Goal: Find specific page/section: Find specific page/section

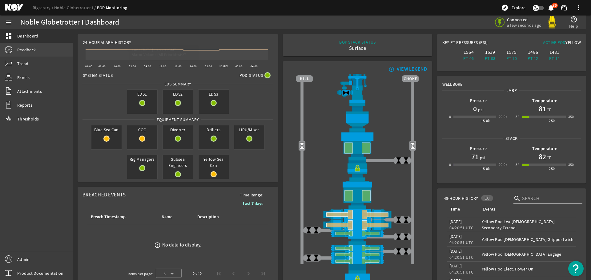
click at [36, 49] on link "Readback" at bounding box center [36, 50] width 73 height 14
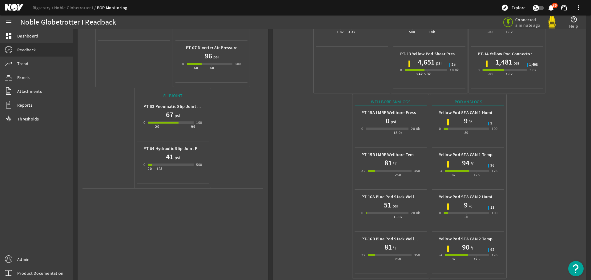
scroll to position [190, 0]
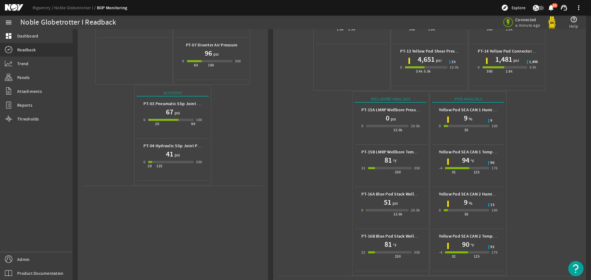
click at [13, 11] on mat-icon at bounding box center [19, 7] width 28 height 7
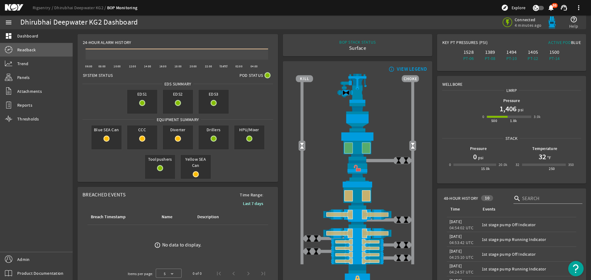
click at [50, 50] on link "Readback" at bounding box center [36, 50] width 73 height 14
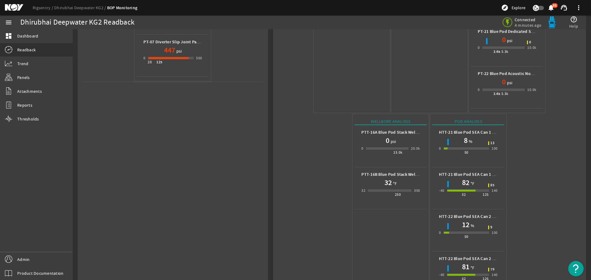
scroll to position [308, 0]
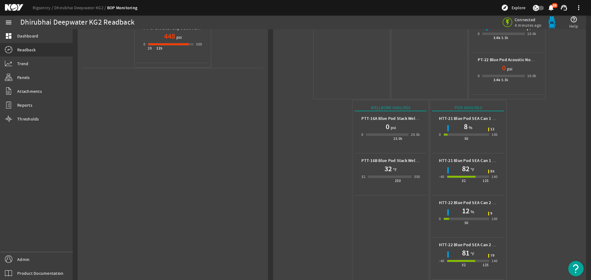
click at [16, 8] on mat-icon at bounding box center [19, 7] width 28 height 7
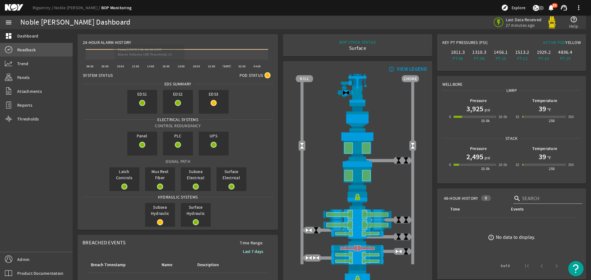
drag, startPoint x: 37, startPoint y: 47, endPoint x: 93, endPoint y: 72, distance: 61.5
click at [37, 47] on link "Readback" at bounding box center [36, 50] width 73 height 14
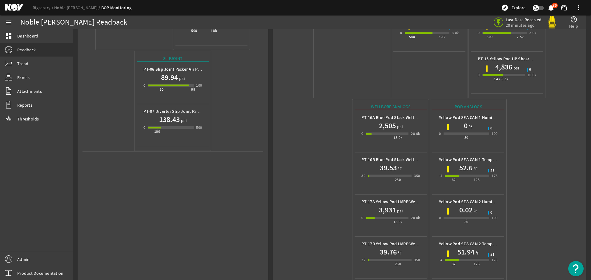
scroll to position [232, 0]
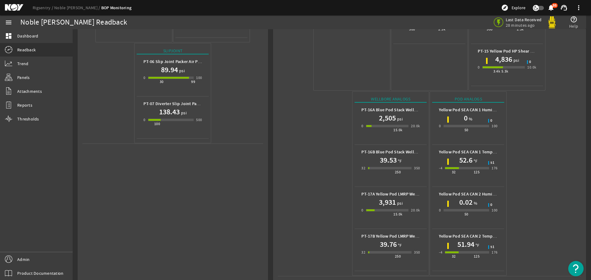
click at [16, 8] on mat-icon at bounding box center [19, 7] width 28 height 7
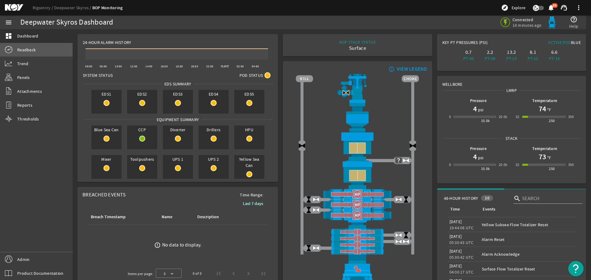
click at [30, 52] on span "Readback" at bounding box center [26, 50] width 18 height 6
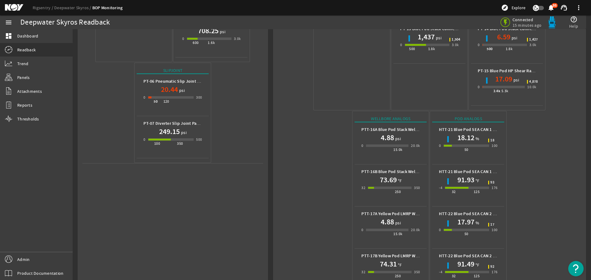
scroll to position [232, 0]
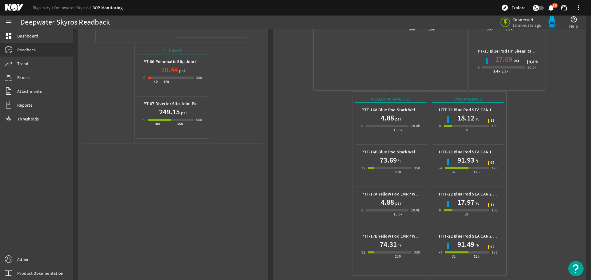
click at [12, 9] on mat-icon at bounding box center [19, 7] width 28 height 7
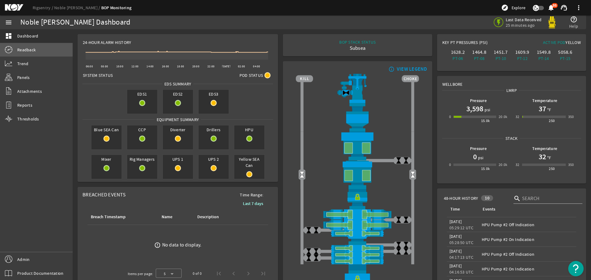
click at [46, 47] on link "Readback" at bounding box center [36, 50] width 73 height 14
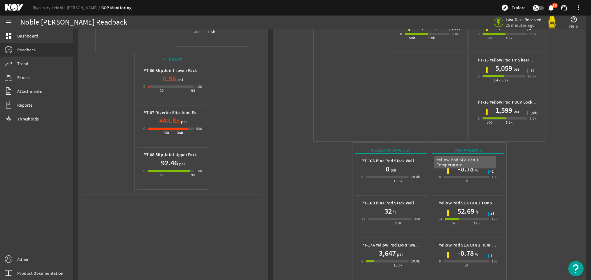
scroll to position [274, 0]
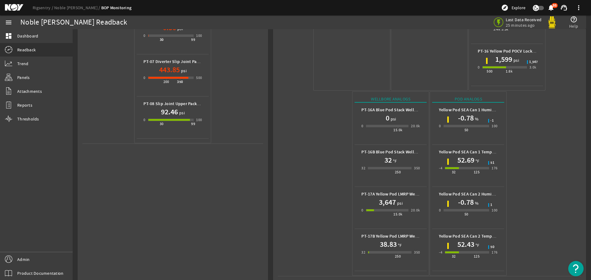
click at [14, 9] on mat-icon at bounding box center [19, 7] width 28 height 7
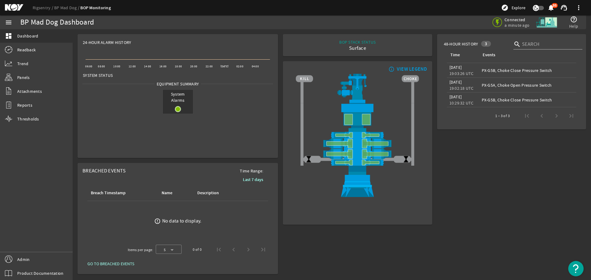
click at [14, 6] on mat-icon at bounding box center [19, 7] width 28 height 7
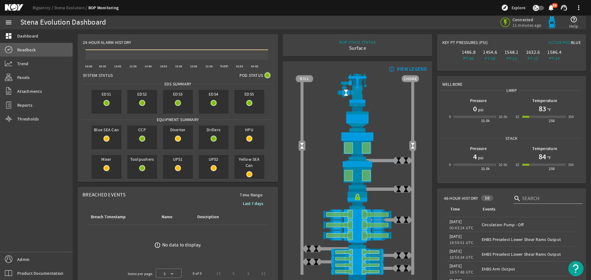
click at [34, 52] on span "Readback" at bounding box center [26, 50] width 18 height 6
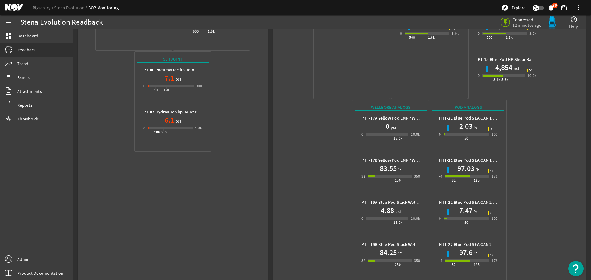
scroll to position [232, 0]
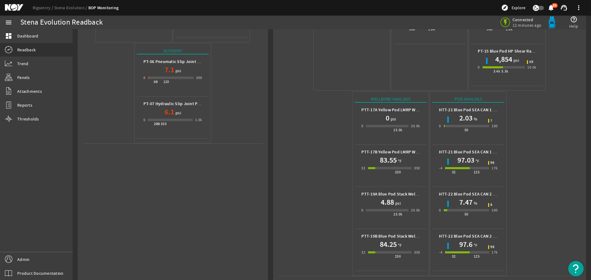
click at [12, 8] on mat-icon at bounding box center [19, 7] width 28 height 7
